Goal: Task Accomplishment & Management: Manage account settings

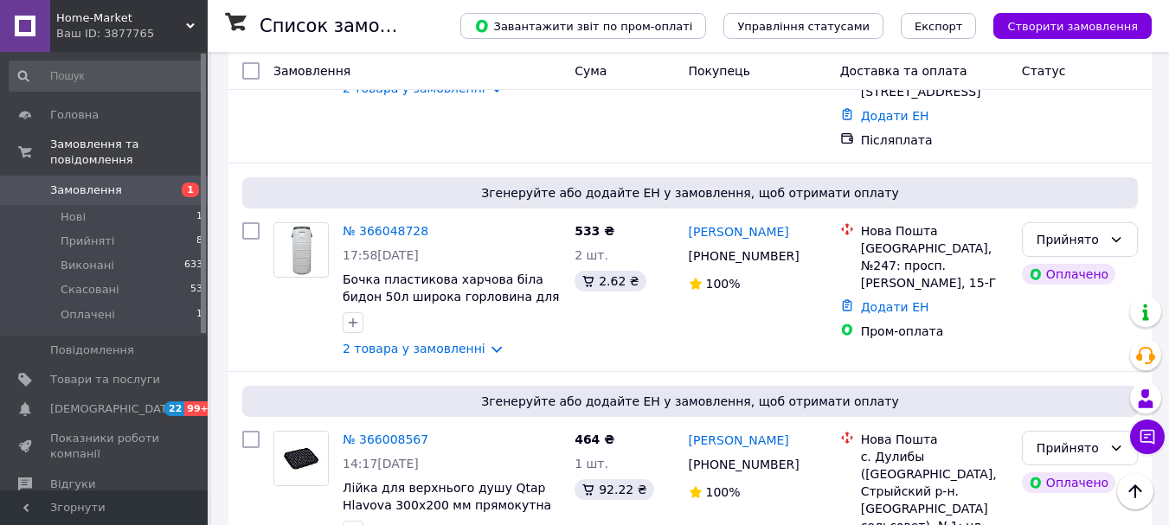
scroll to position [1038, 0]
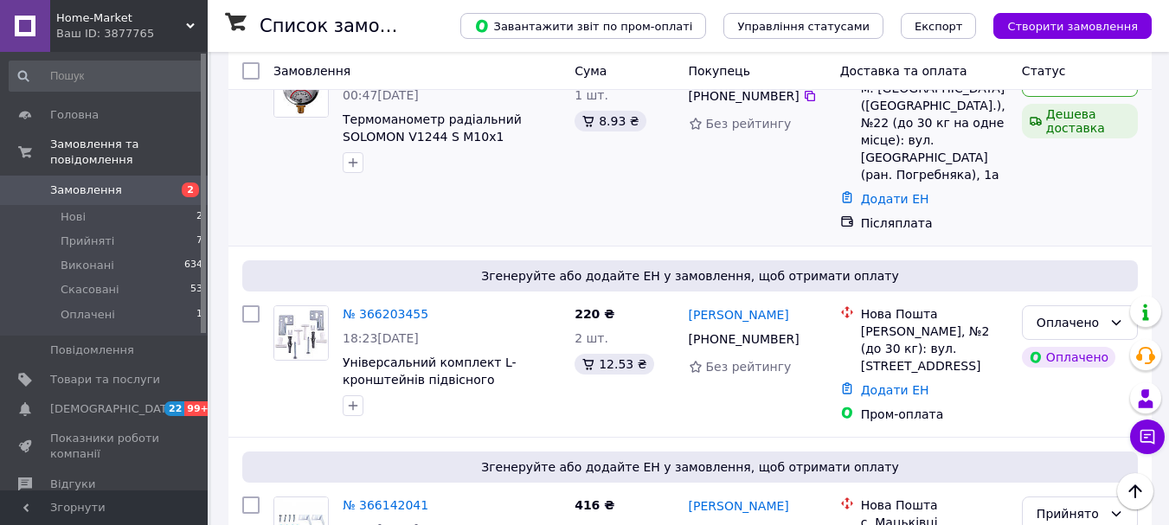
scroll to position [260, 0]
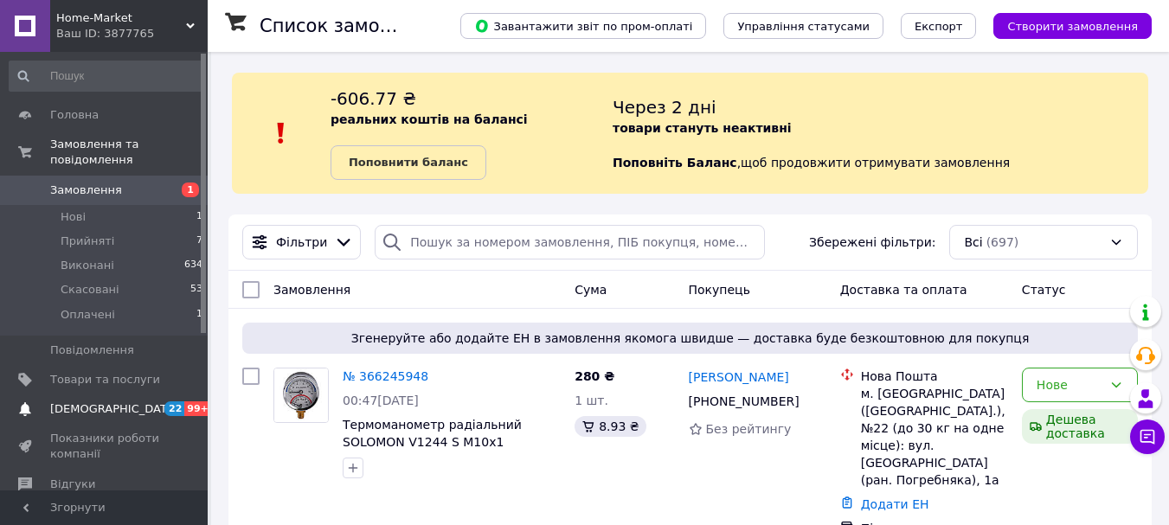
click at [189, 401] on span "99+" at bounding box center [198, 408] width 29 height 15
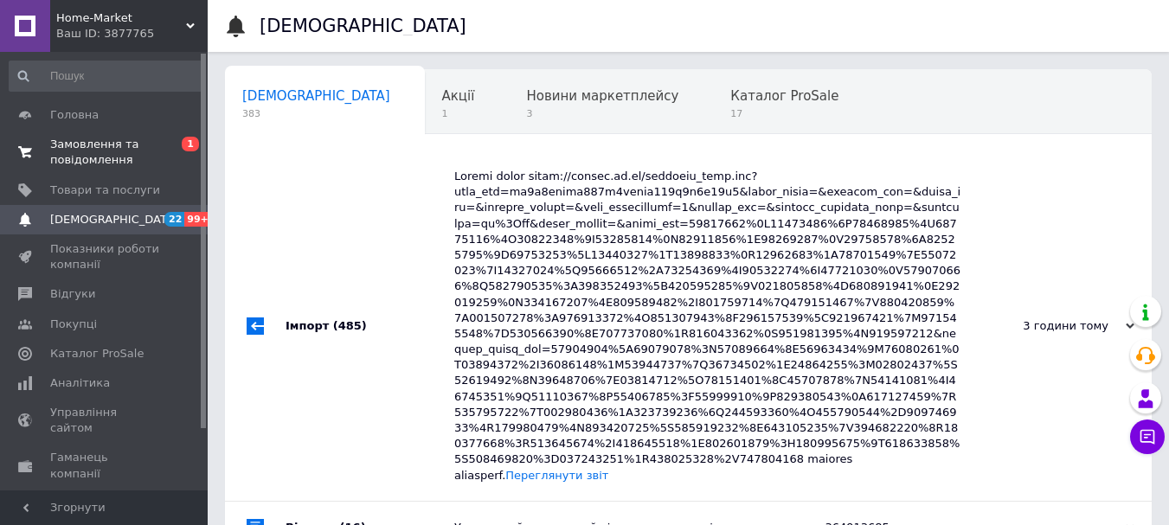
click at [70, 140] on span "Замовлення та повідомлення" at bounding box center [105, 152] width 110 height 31
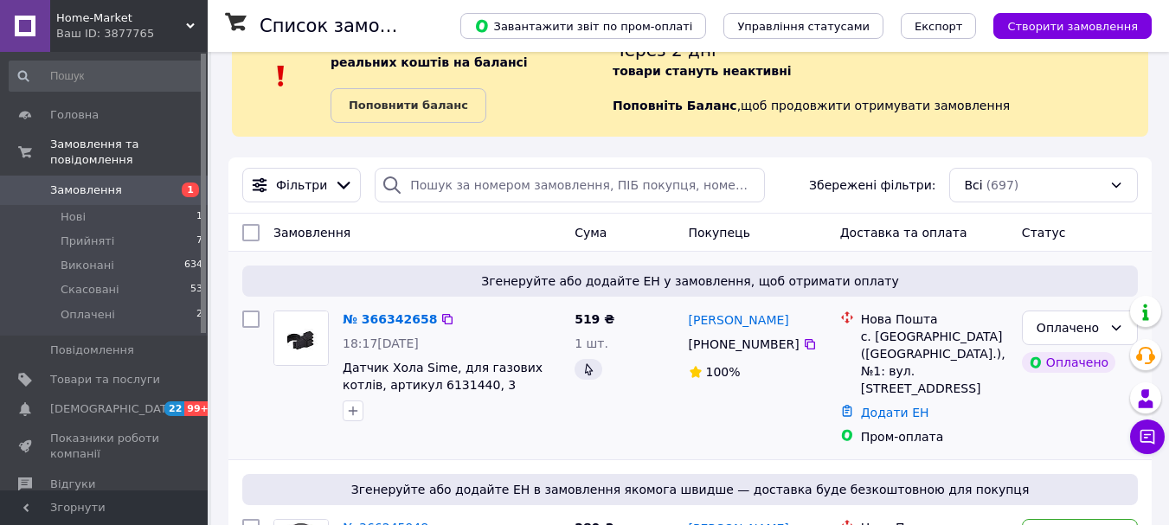
scroll to position [87, 0]
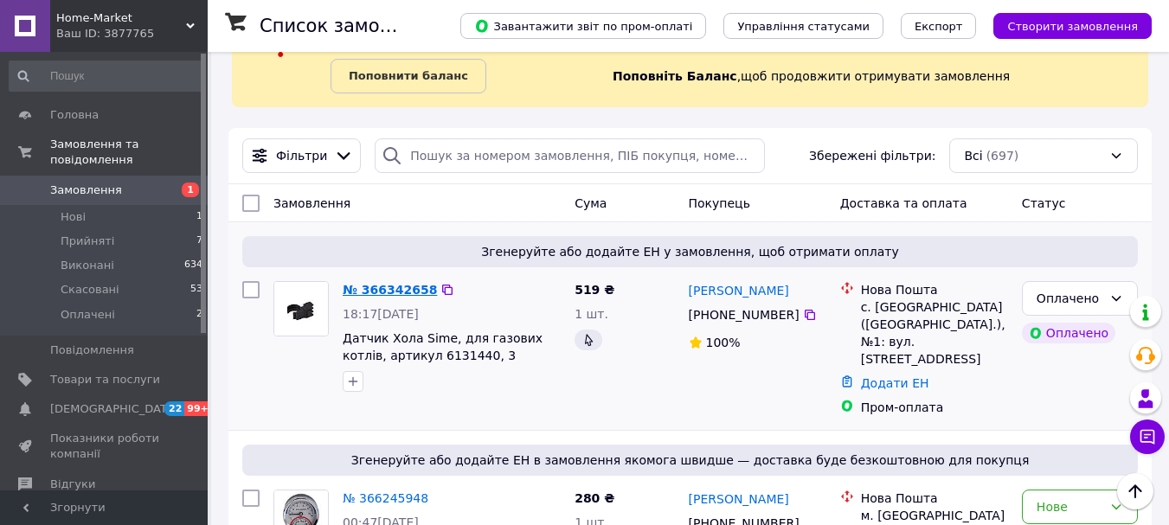
click at [394, 292] on link "№ 366342658" at bounding box center [390, 290] width 94 height 14
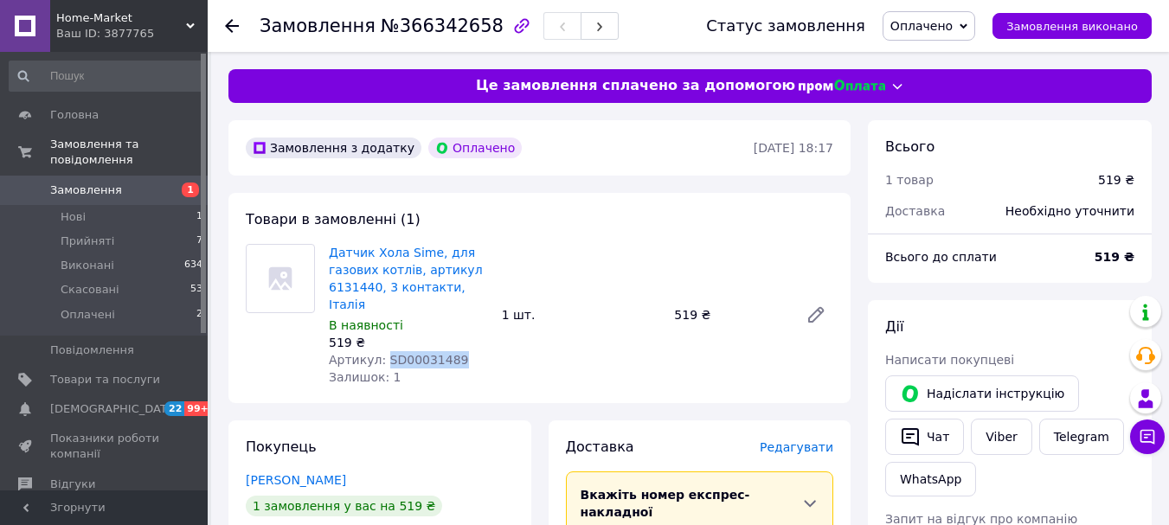
drag, startPoint x: 447, startPoint y: 340, endPoint x: 379, endPoint y: 347, distance: 68.7
click at [380, 351] on div "Артикул: SD00031489" at bounding box center [408, 359] width 159 height 17
copy span "SD00031489"
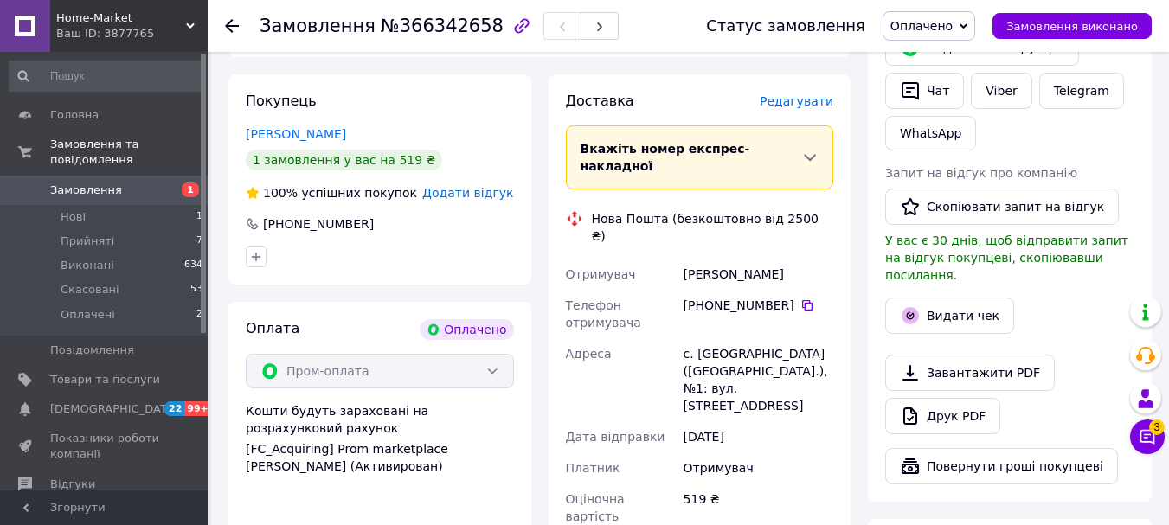
scroll to position [173, 0]
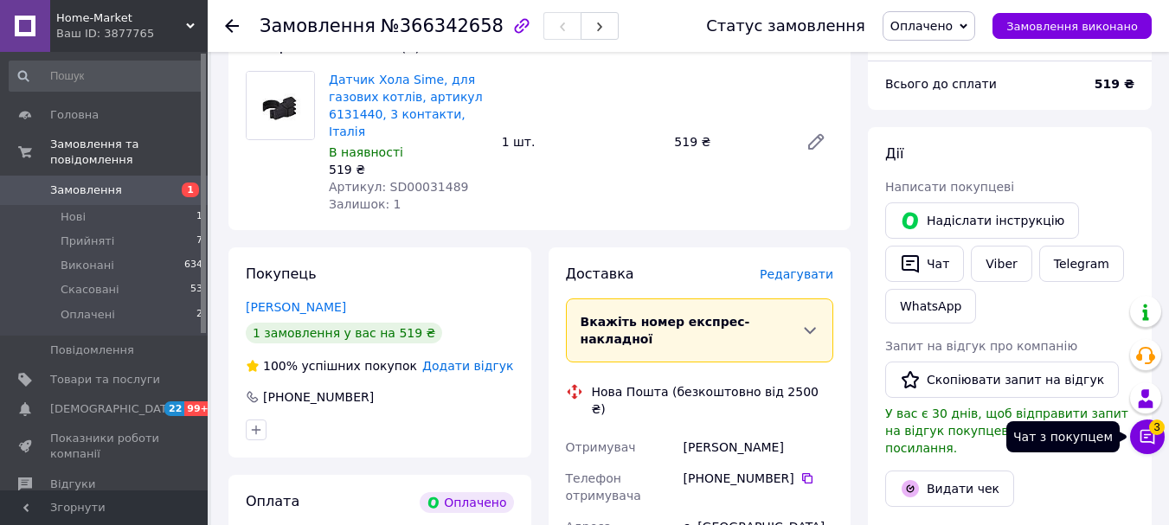
click at [1146, 439] on icon at bounding box center [1147, 436] width 17 height 17
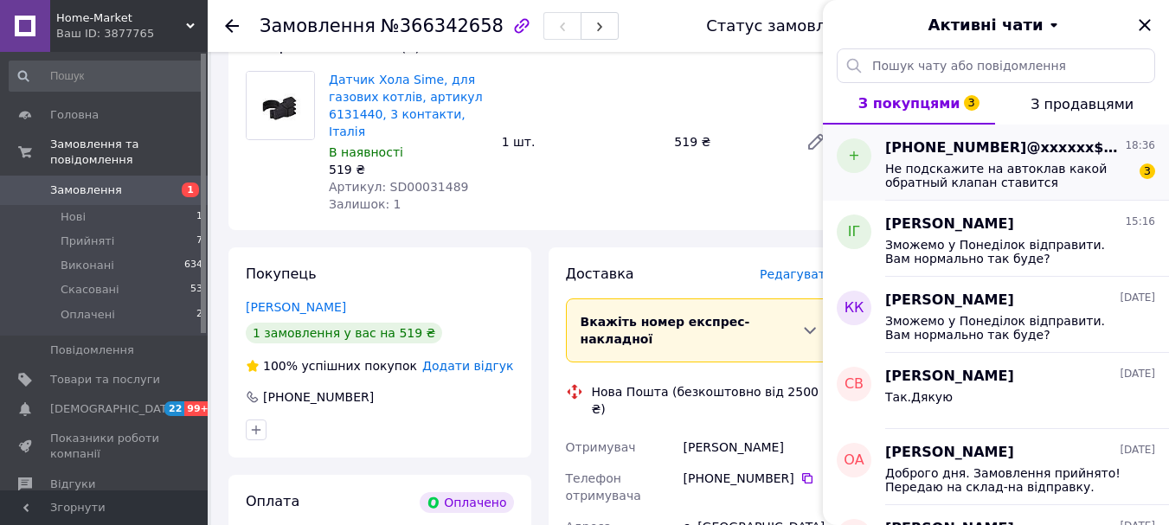
click at [1021, 173] on span "Не подскажите на автоклав какой обратный клапан ставится" at bounding box center [1008, 176] width 246 height 28
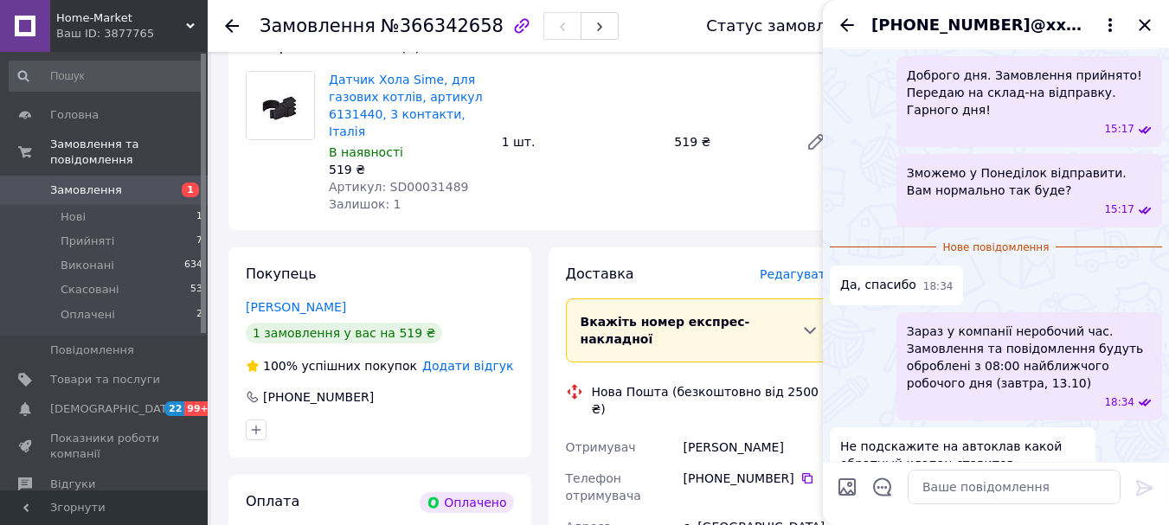
scroll to position [345, 0]
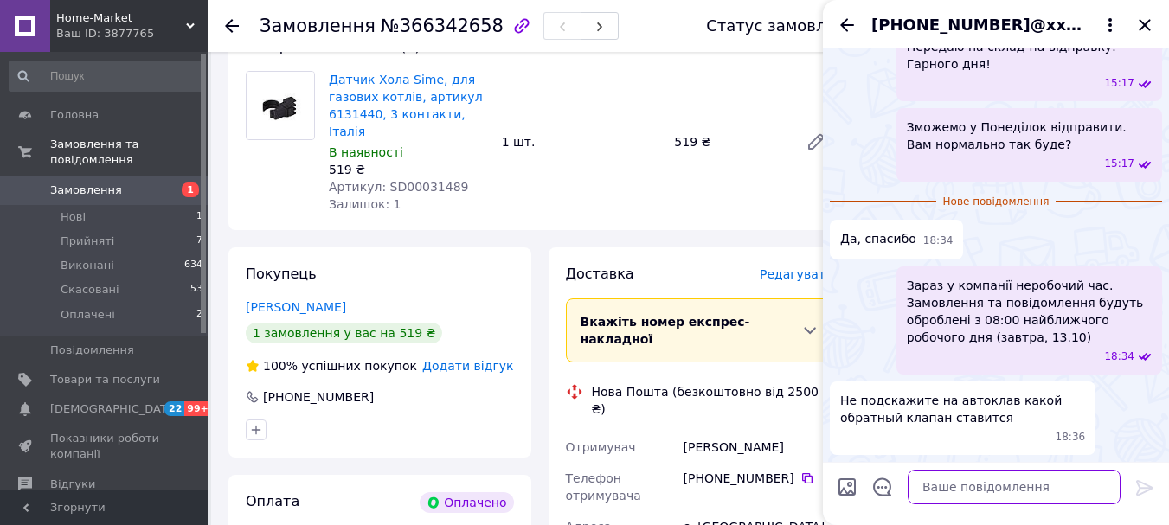
click at [953, 480] on textarea at bounding box center [1014, 487] width 213 height 35
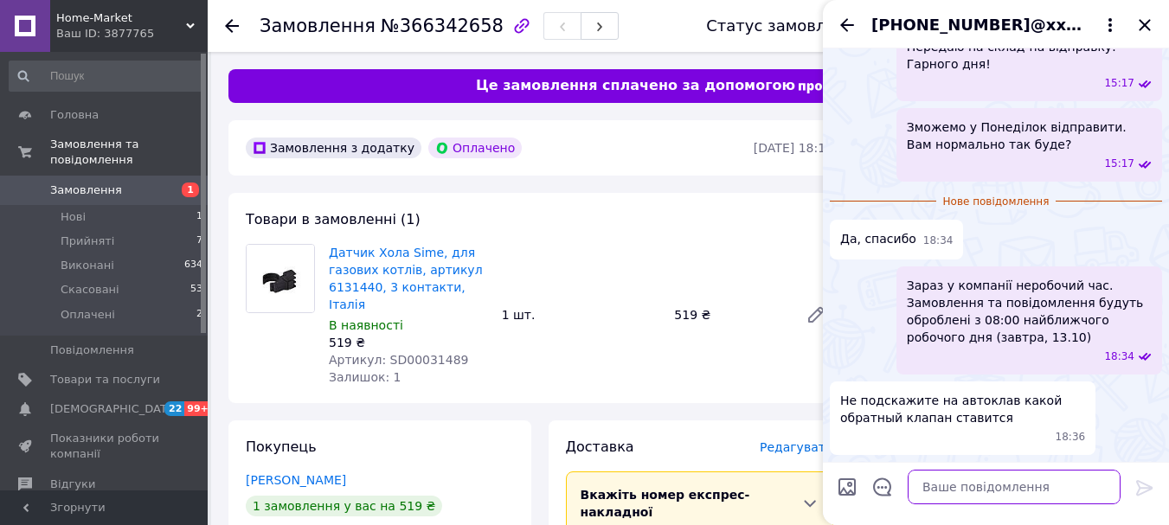
scroll to position [459, 0]
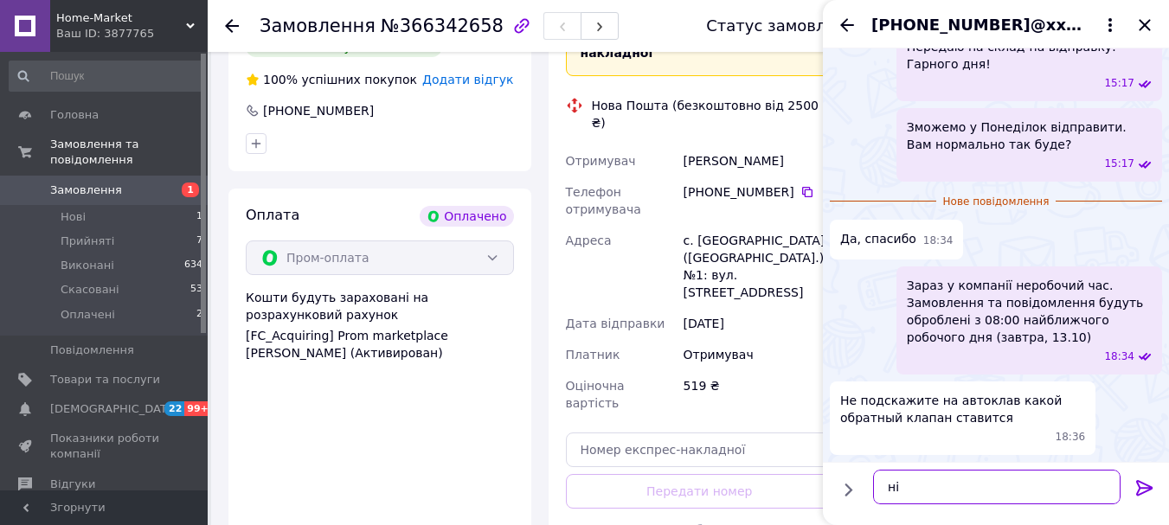
type textarea "н"
type textarea "Д"
type textarea "ой,не підкажу таке питання"
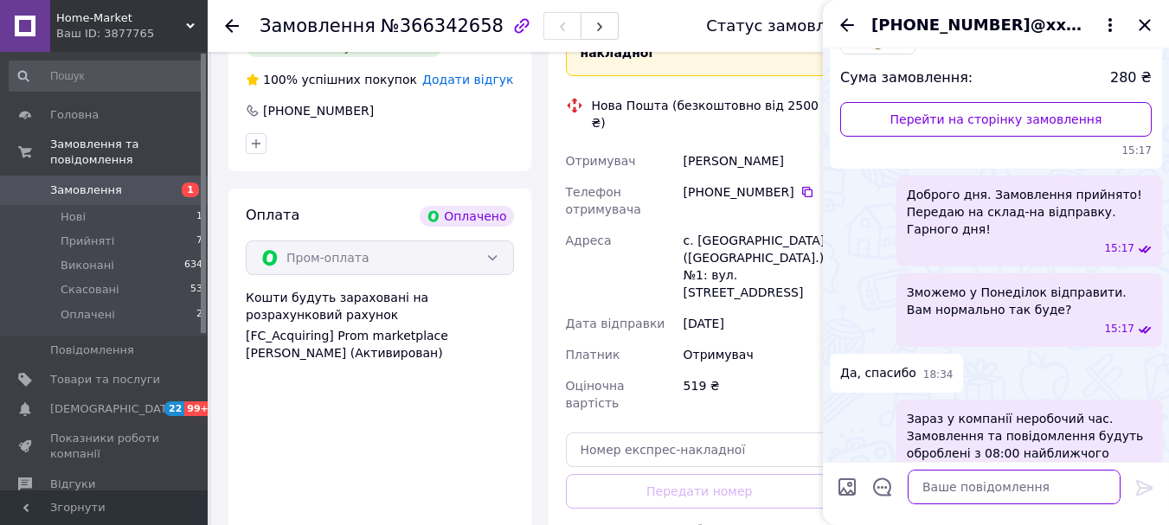
scroll to position [360, 0]
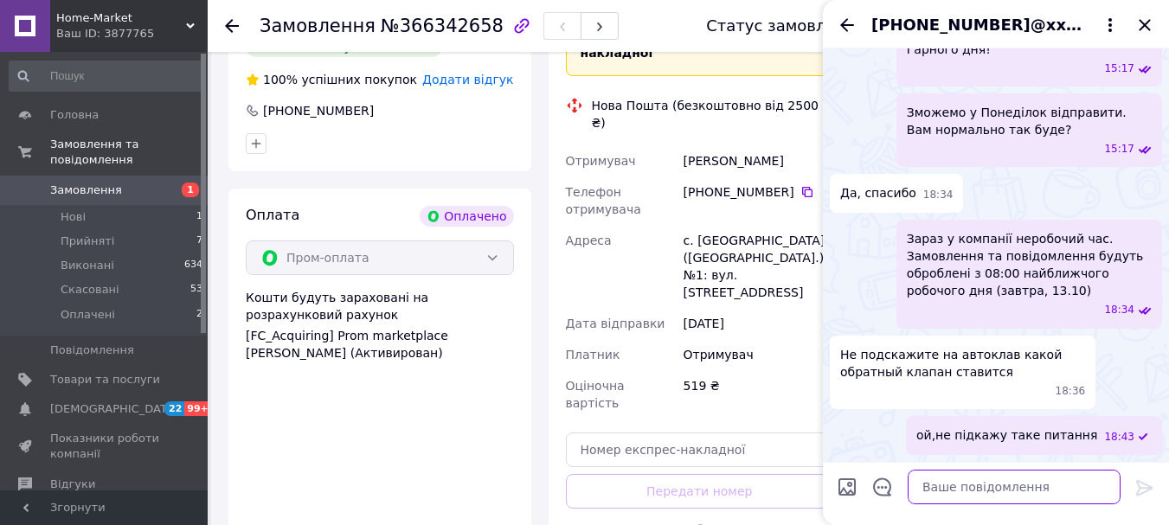
drag, startPoint x: 976, startPoint y: 483, endPoint x: 979, endPoint y: 463, distance: 20.2
click at [976, 482] on textarea at bounding box center [1014, 487] width 213 height 35
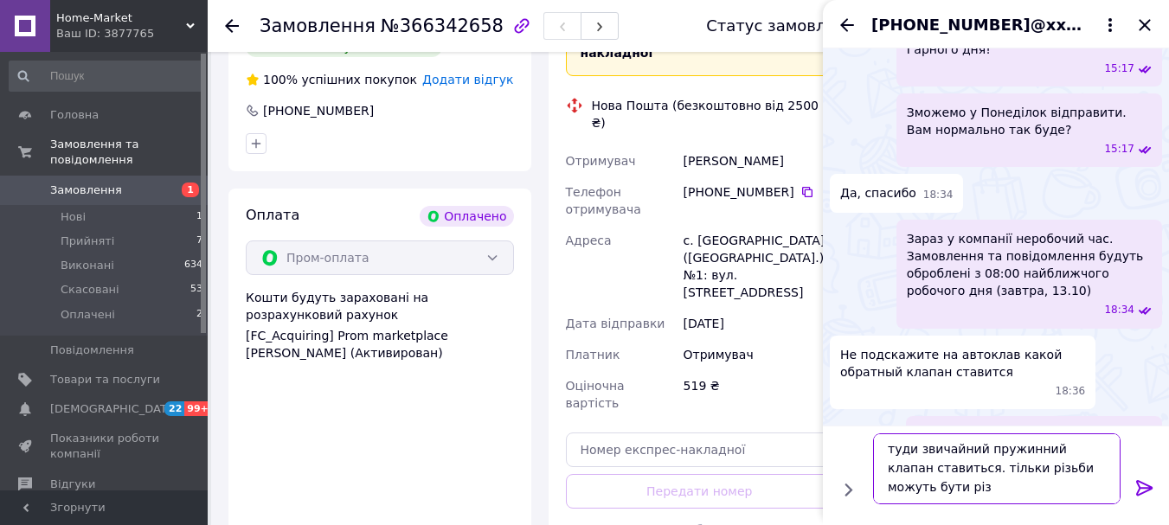
scroll to position [2, 0]
type textarea "туди звичайний пружинний клапан ставиться. тільки різьби можуть бути різні. тре…"
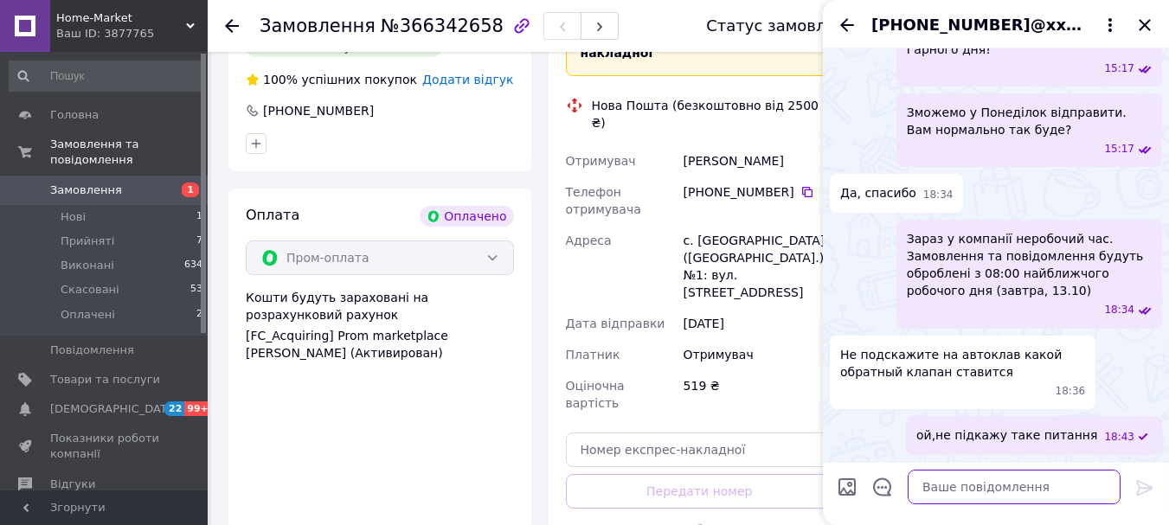
scroll to position [458, 0]
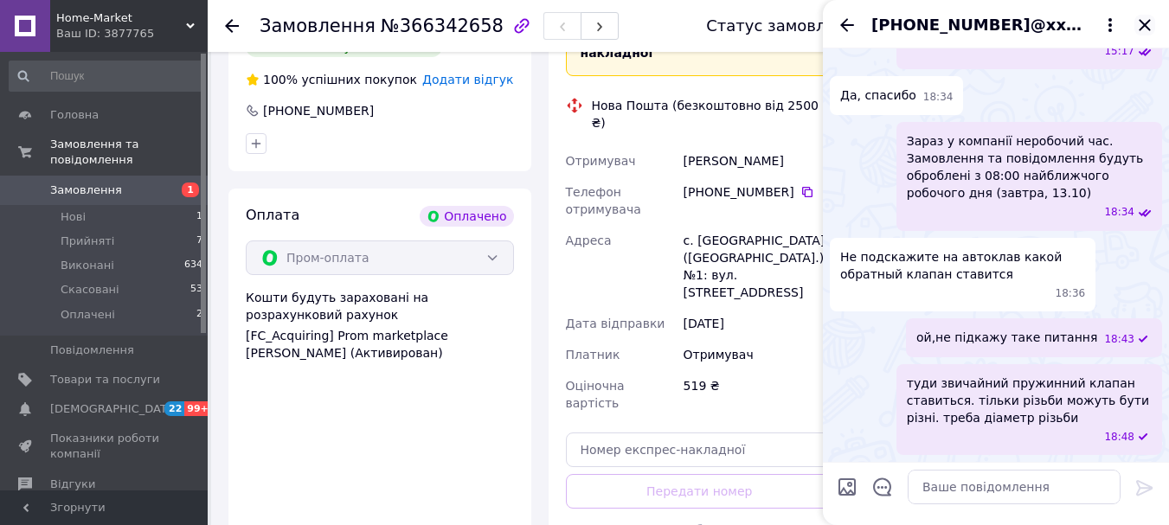
click at [1141, 16] on icon "Закрити" at bounding box center [1144, 25] width 21 height 21
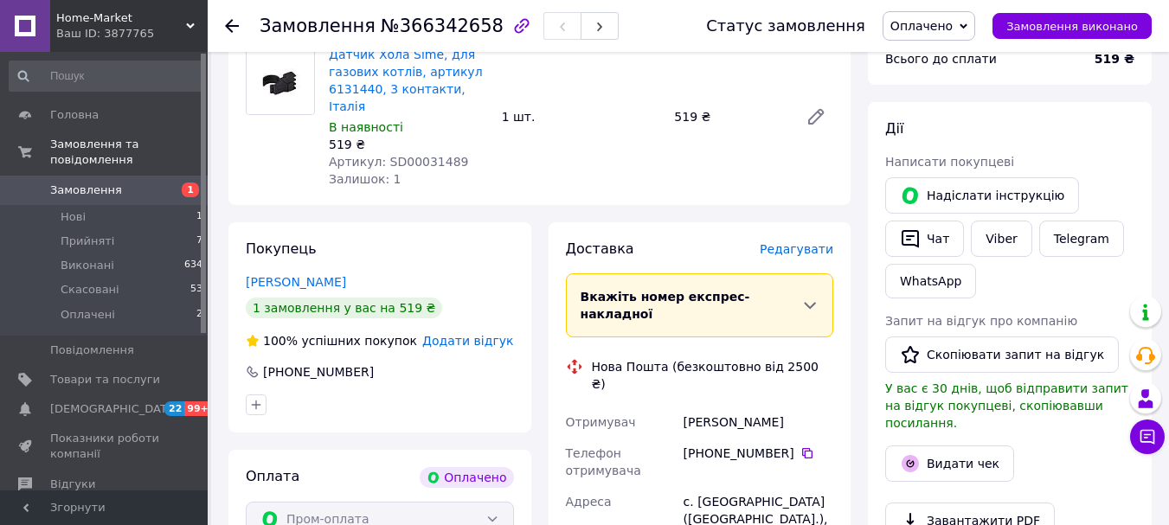
scroll to position [200, 0]
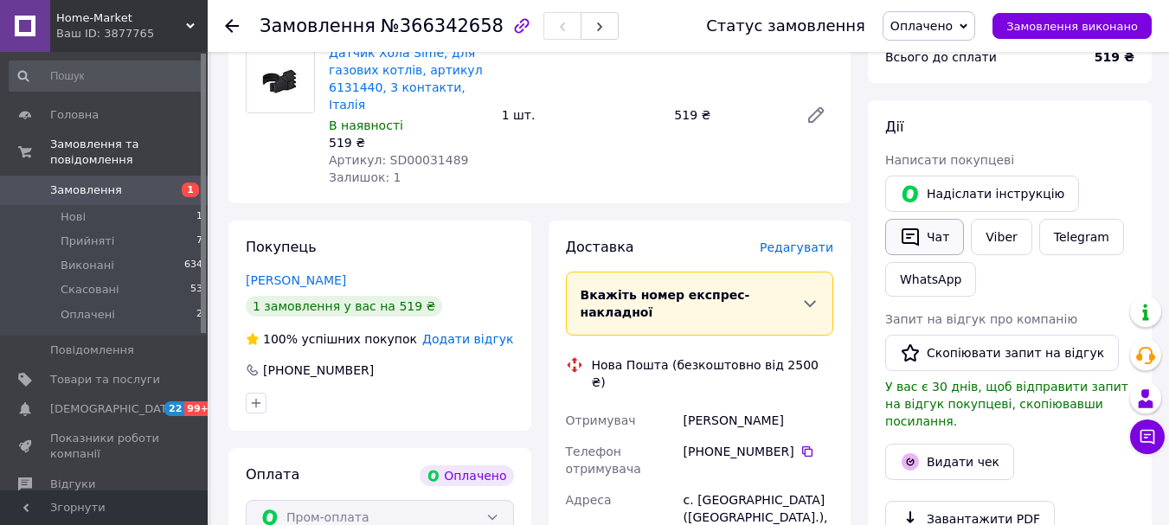
click at [936, 244] on button "Чат" at bounding box center [924, 237] width 79 height 36
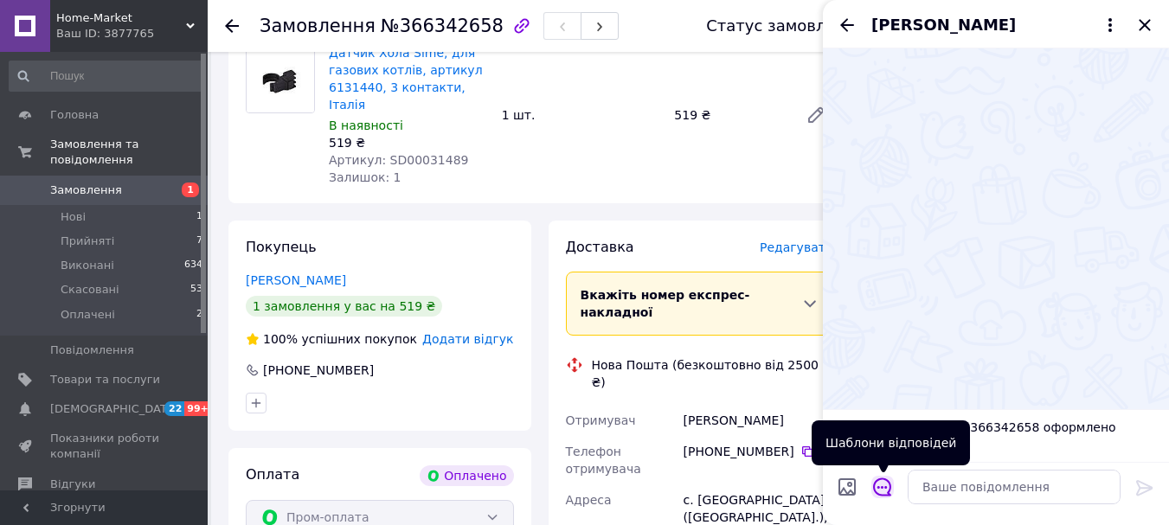
click at [880, 491] on icon "Відкрити шаблони відповідей" at bounding box center [882, 487] width 19 height 19
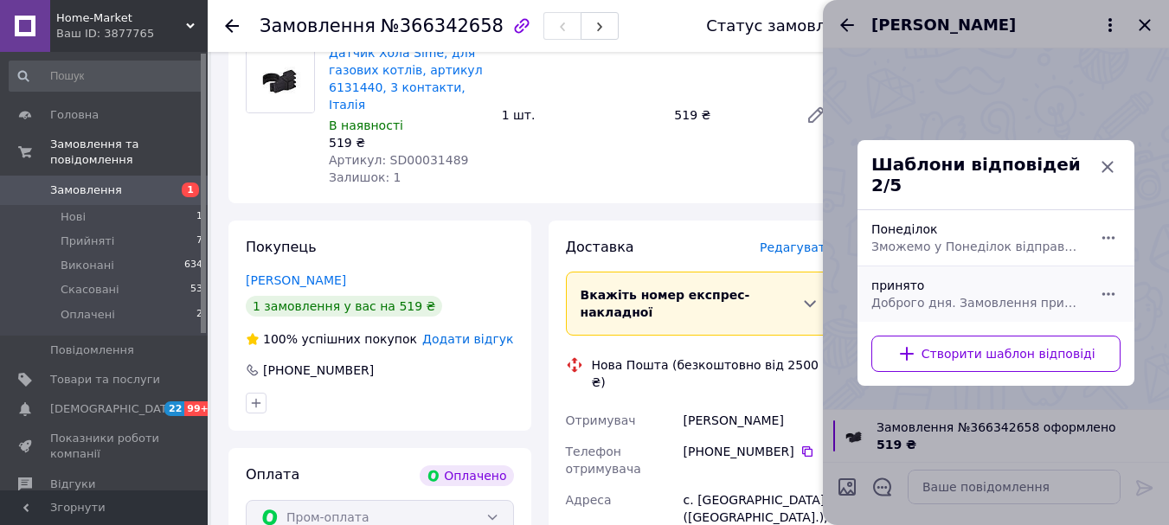
click at [928, 279] on div "принято Доброго дня. Замовлення прийнято! Передаю на склад-на відправку. Гарног…" at bounding box center [976, 294] width 225 height 48
type textarea "Доброго дня. Замовлення прийнято! Передаю на склад-на відправку. Гарного дня!"
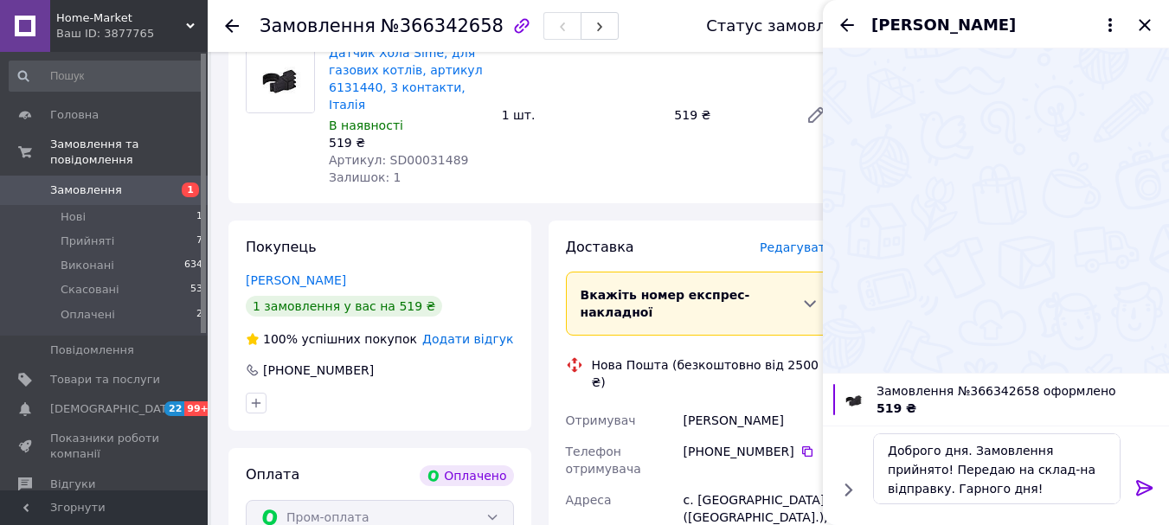
click at [1146, 486] on icon at bounding box center [1144, 488] width 21 height 21
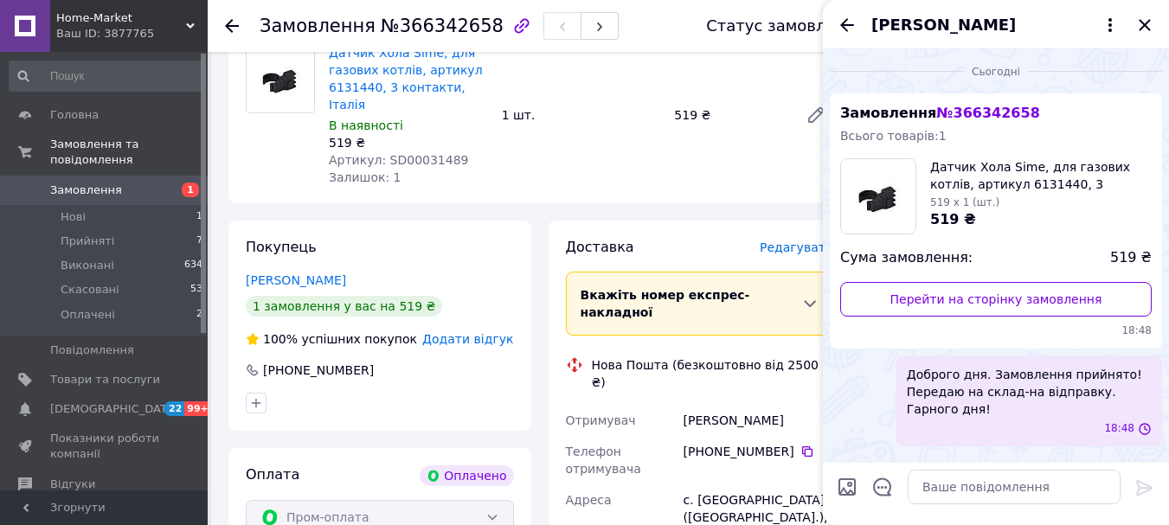
scroll to position [0, 0]
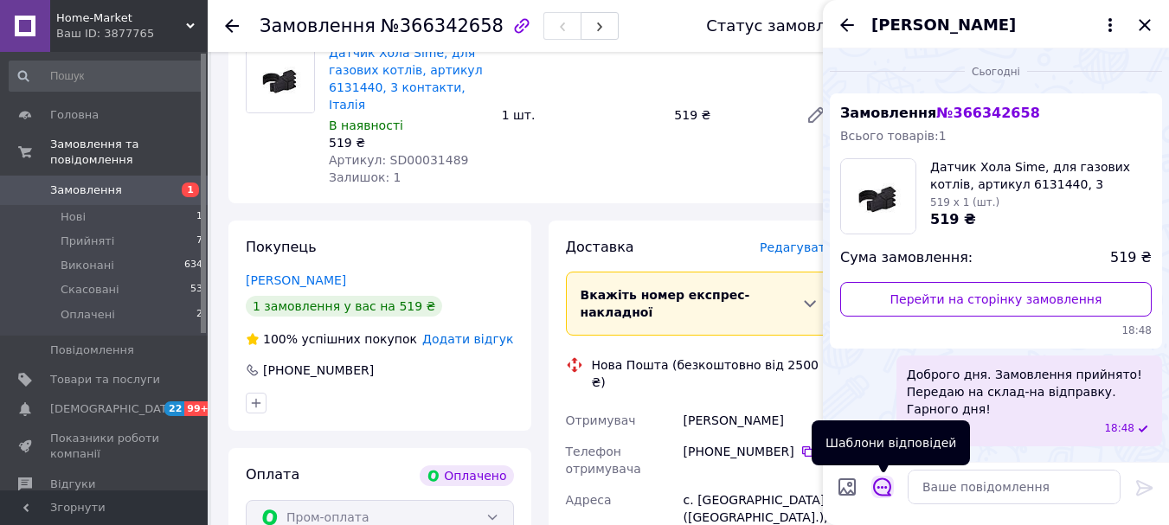
click at [882, 490] on icon "Відкрити шаблони відповідей" at bounding box center [882, 487] width 19 height 19
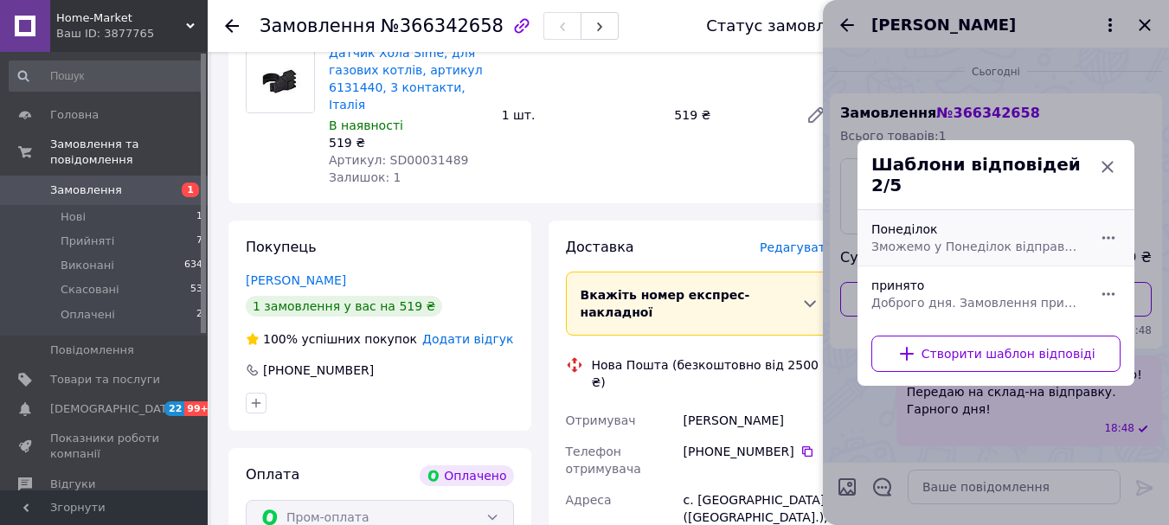
drag, startPoint x: 920, startPoint y: 208, endPoint x: 921, endPoint y: 216, distance: 8.7
click at [920, 214] on div "Понеділок Зможемо у Понеділок відправити. Вам нормально так буде?" at bounding box center [976, 238] width 225 height 48
type textarea "Зможемо у Понеділок відправити. Вам нормально так буде?"
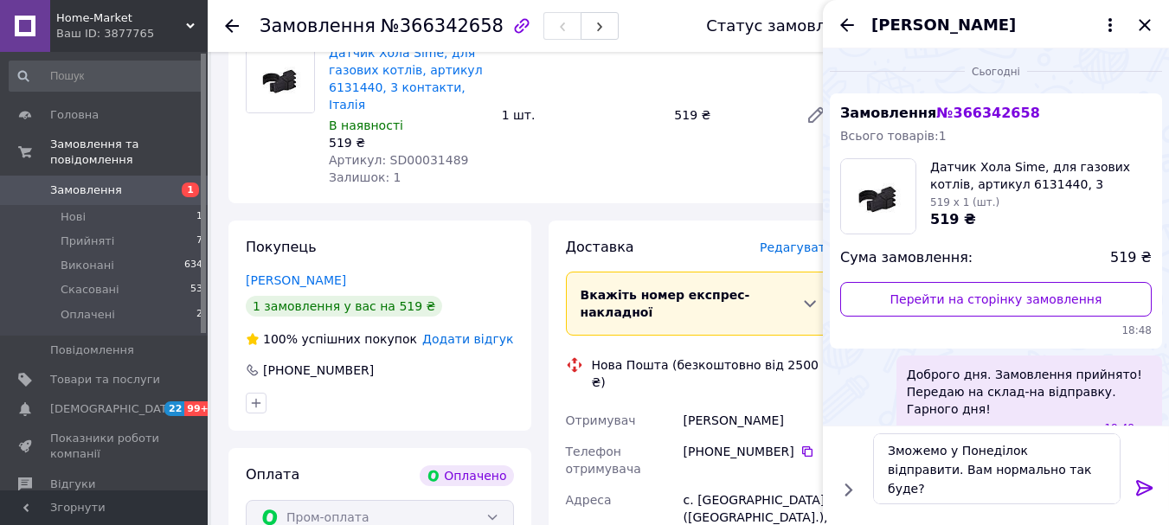
click at [1143, 490] on icon at bounding box center [1144, 488] width 21 height 21
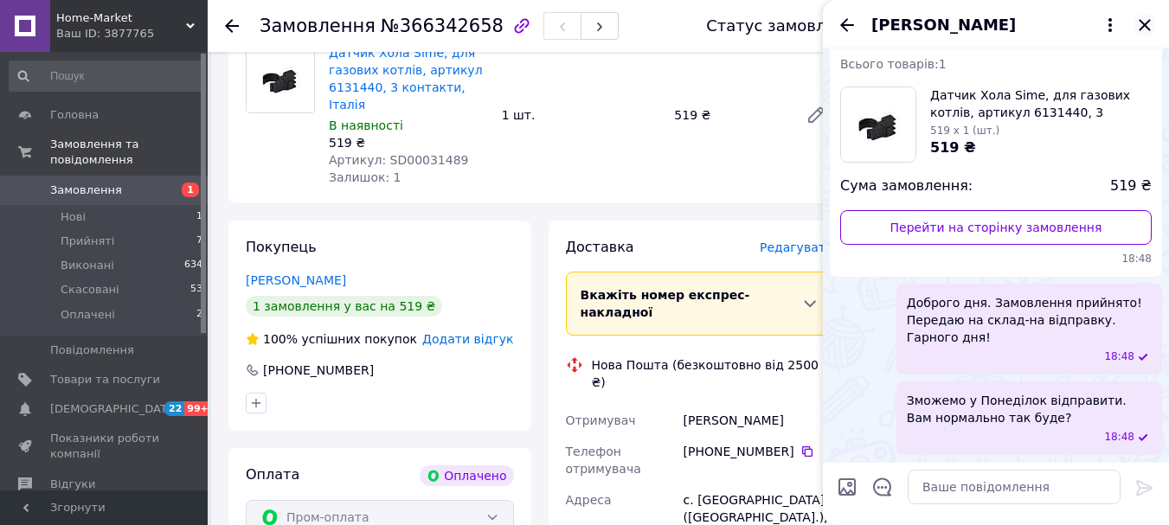
click at [1146, 33] on icon "Закрити" at bounding box center [1144, 25] width 21 height 21
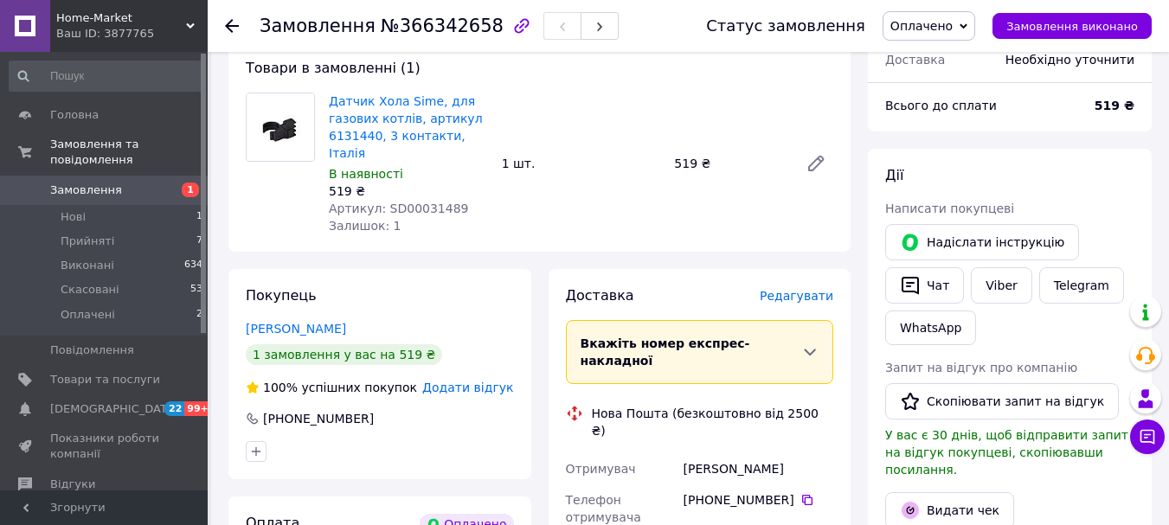
scroll to position [113, 0]
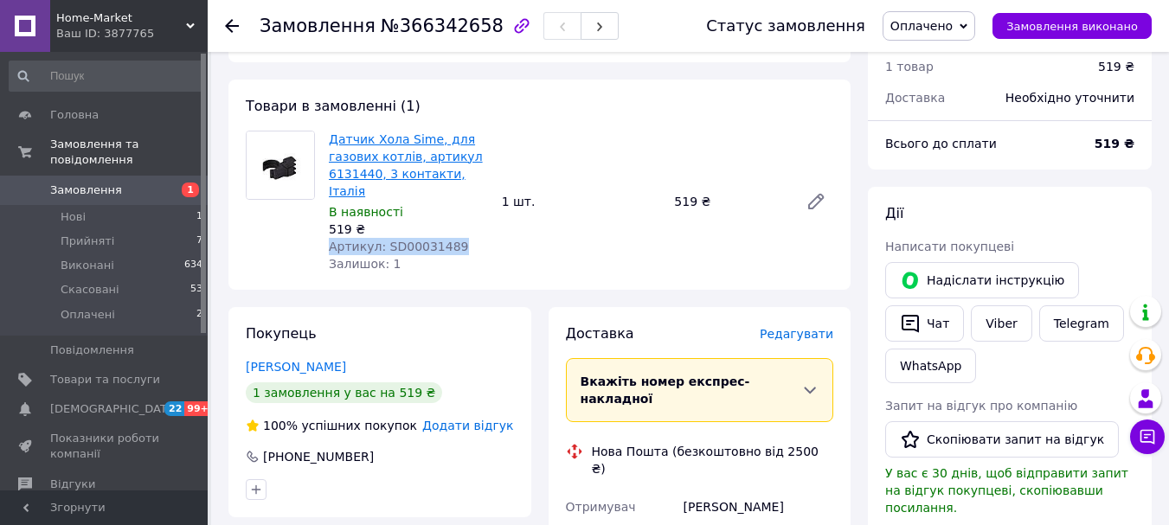
drag, startPoint x: 449, startPoint y: 230, endPoint x: 434, endPoint y: 174, distance: 58.1
click at [424, 202] on div "Датчик Хола Sime, для газових котлів, артикул 6131440, 3 контакти, Італія В ная…" at bounding box center [408, 201] width 173 height 149
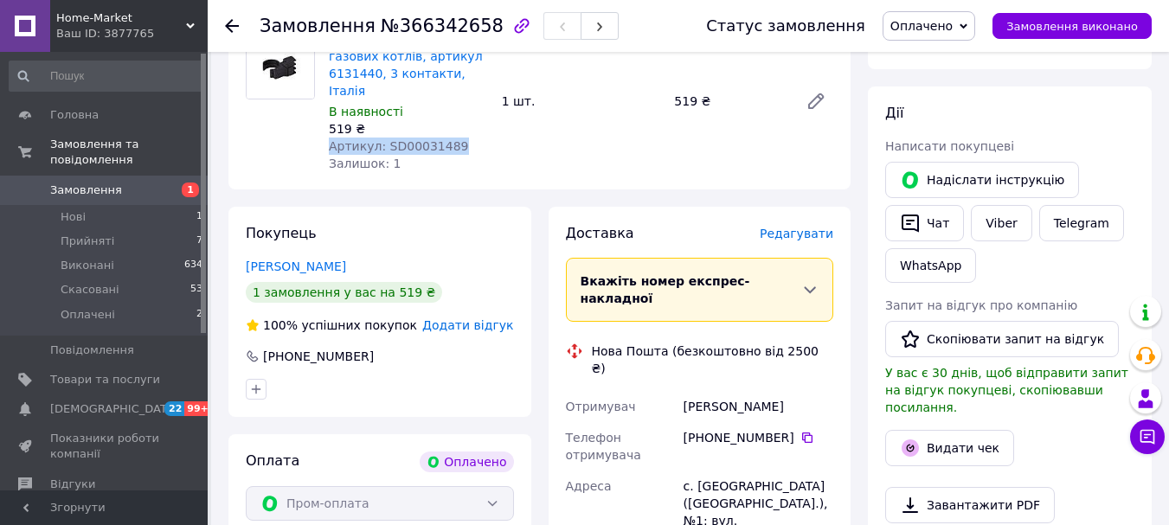
scroll to position [286, 0]
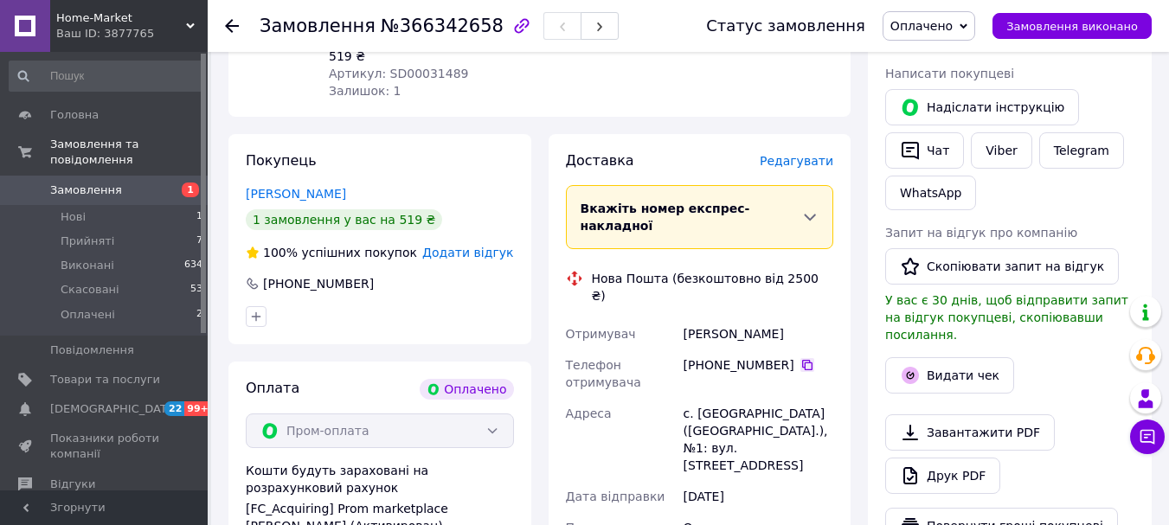
click at [800, 358] on icon at bounding box center [807, 365] width 14 height 14
click at [950, 28] on span "Оплачено" at bounding box center [921, 26] width 62 height 14
drag, startPoint x: 945, startPoint y: 61, endPoint x: 936, endPoint y: 63, distance: 9.0
click at [944, 61] on li "Прийнято" at bounding box center [928, 61] width 91 height 26
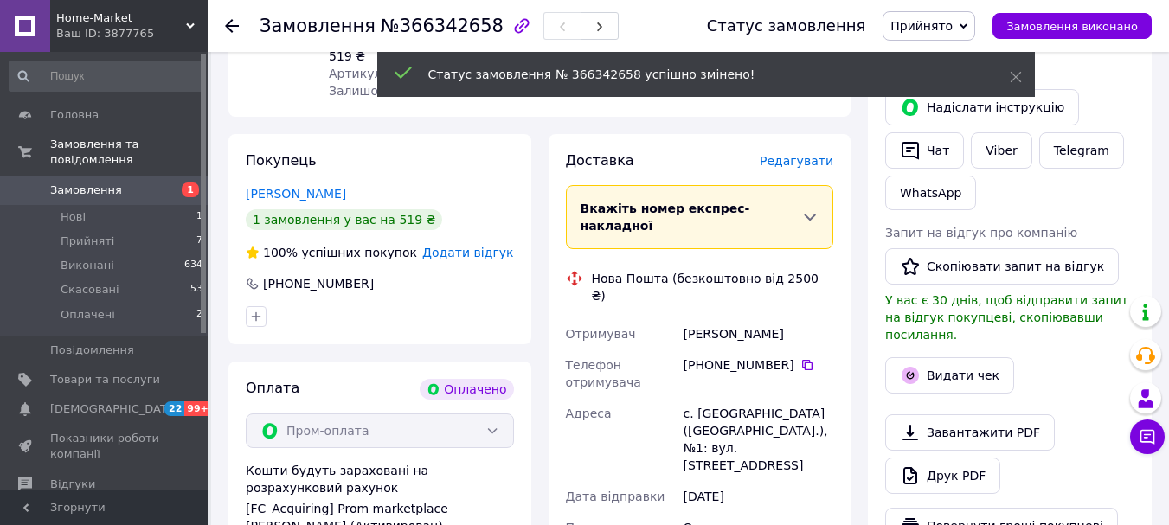
click at [149, 183] on span "Замовлення" at bounding box center [105, 191] width 110 height 16
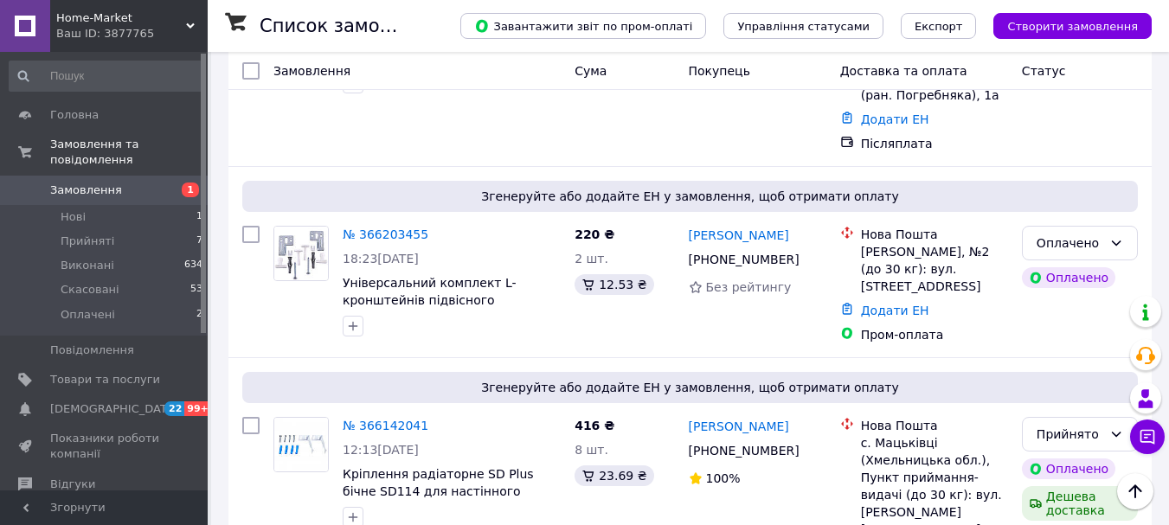
scroll to position [606, 0]
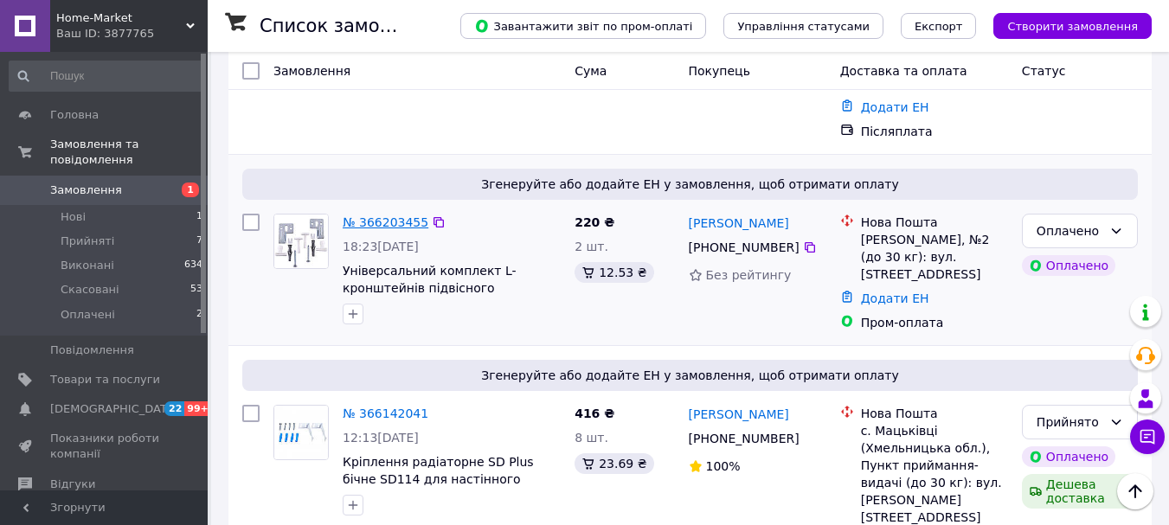
click at [356, 215] on link "№ 366203455" at bounding box center [386, 222] width 86 height 14
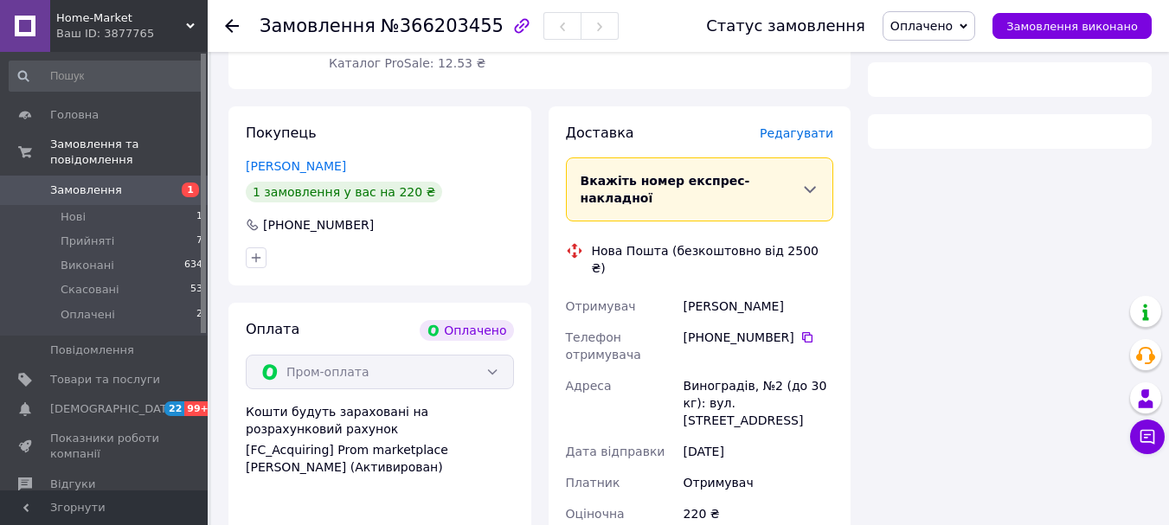
scroll to position [35, 0]
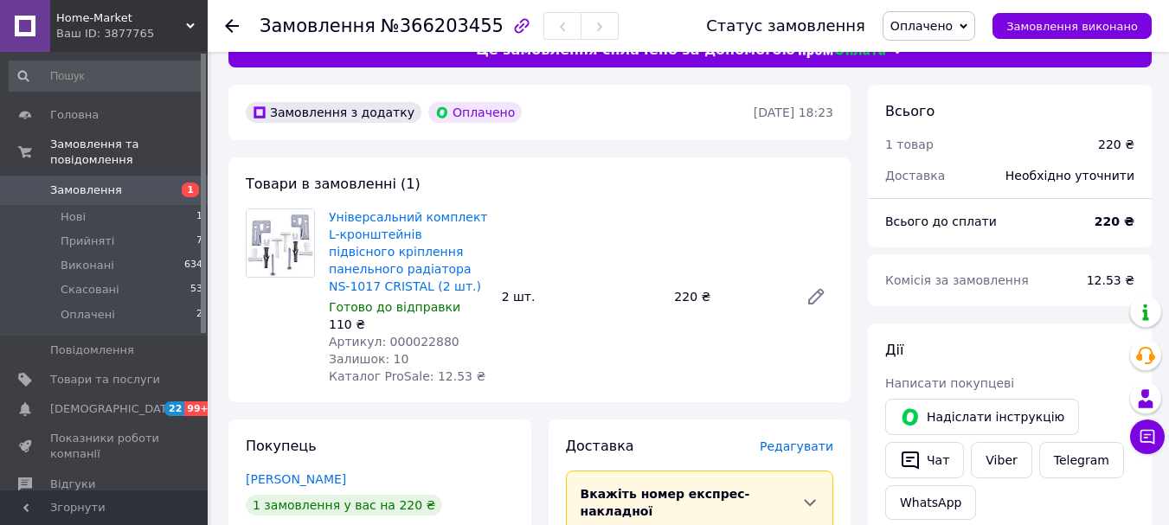
click at [227, 29] on icon at bounding box center [232, 26] width 14 height 14
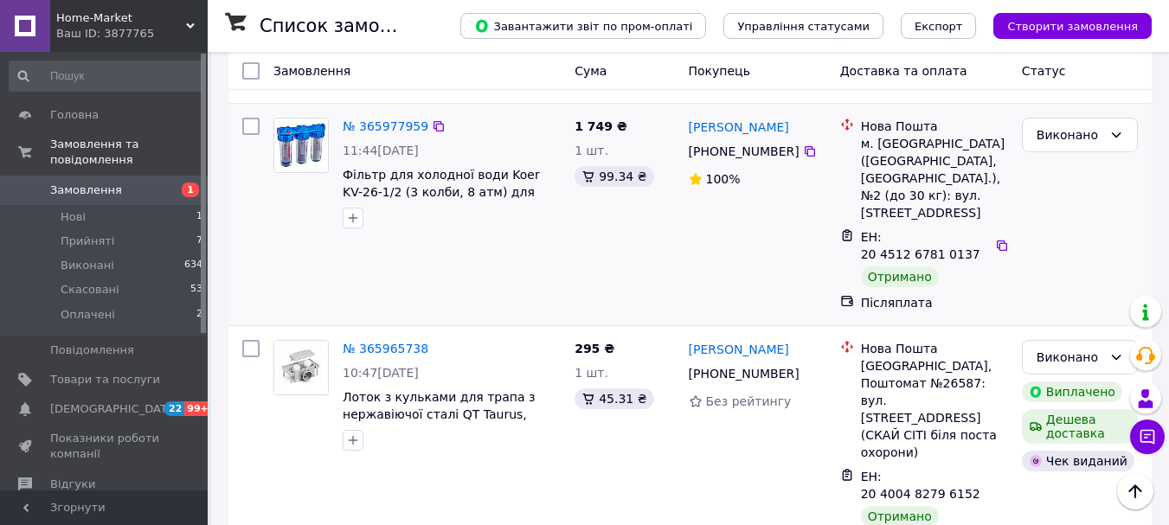
scroll to position [1990, 0]
